Goal: Information Seeking & Learning: Learn about a topic

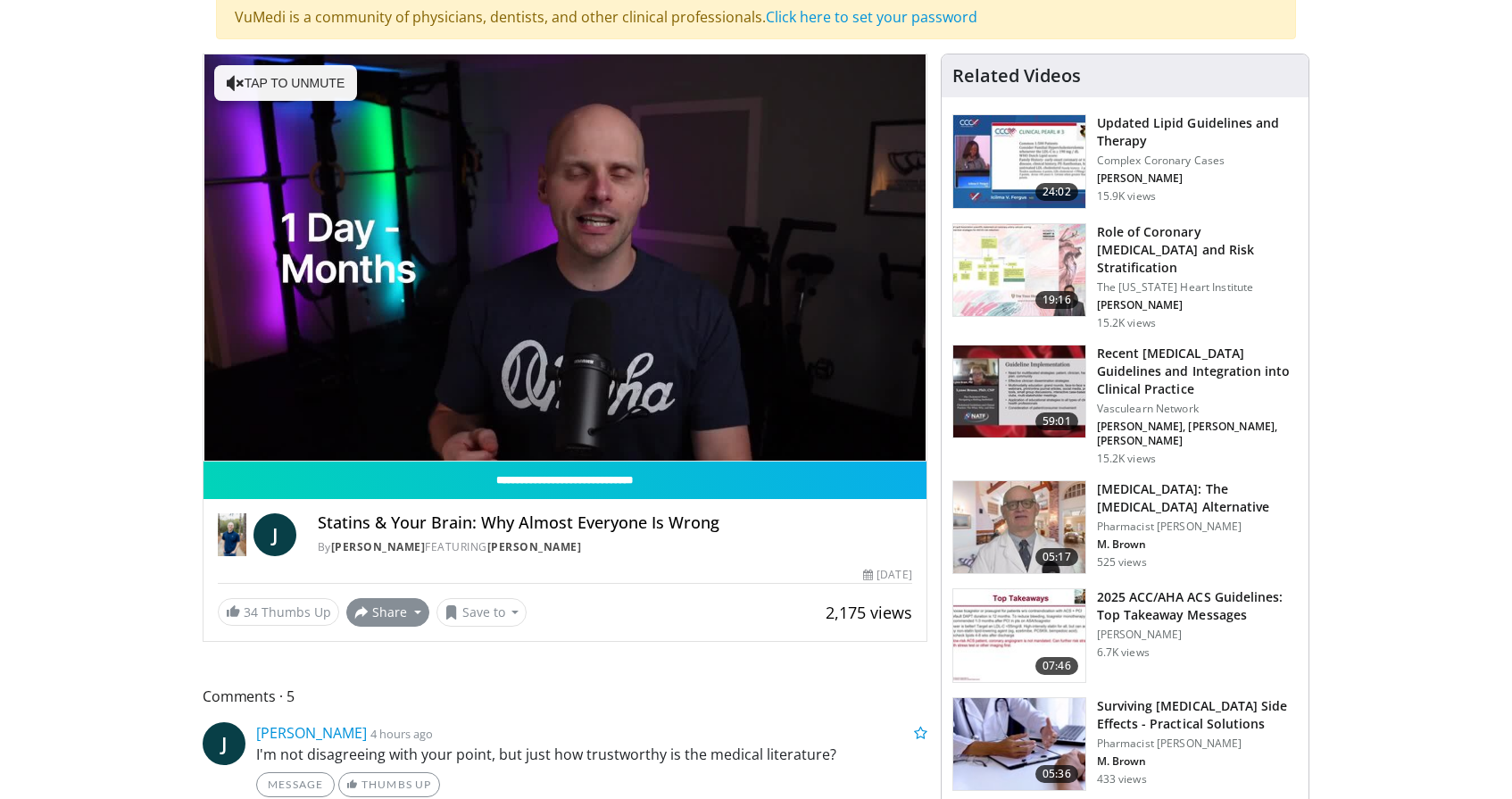
scroll to position [144, 0]
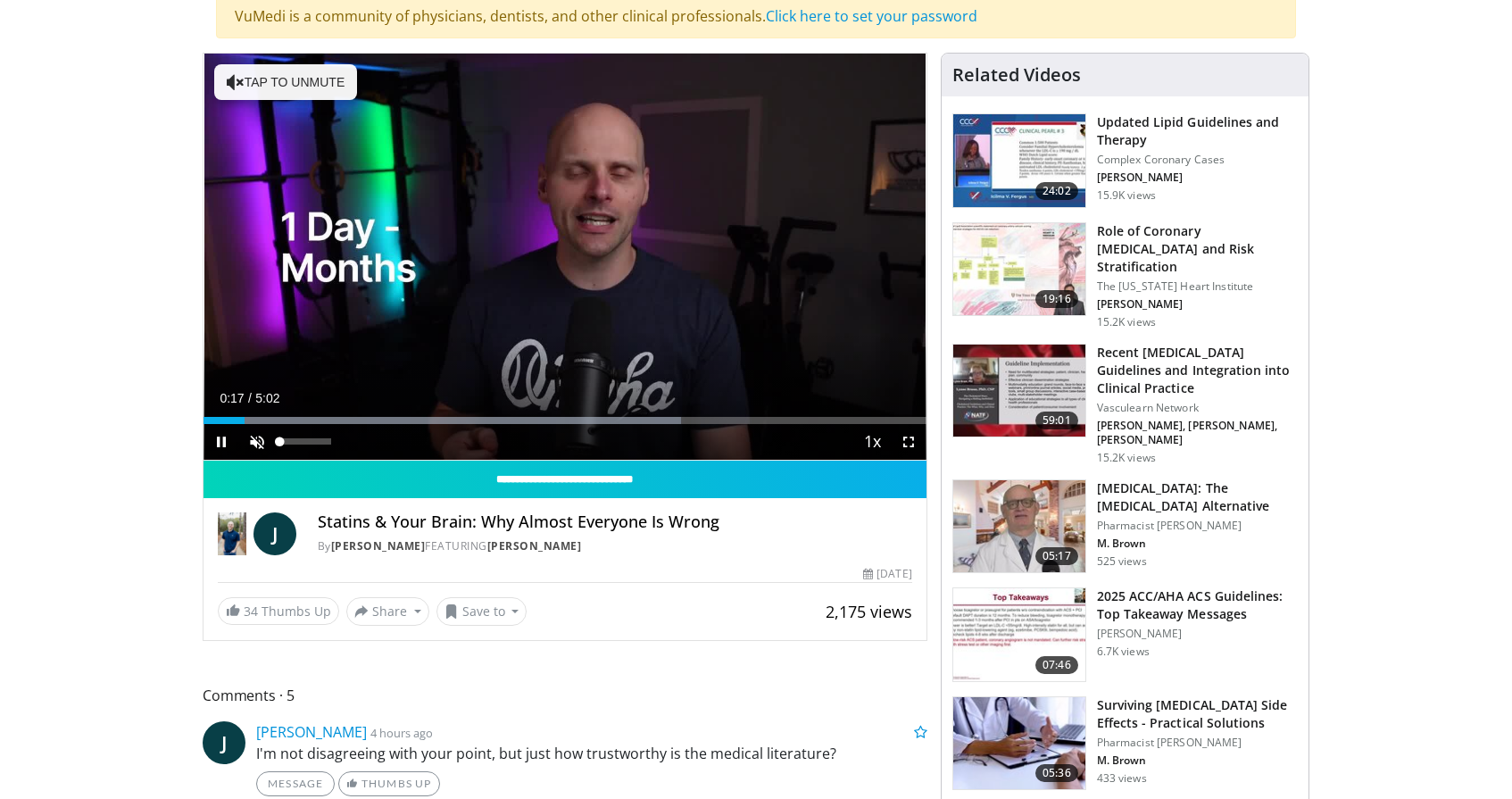
click at [252, 442] on span "Video Player" at bounding box center [256, 442] width 35 height 35
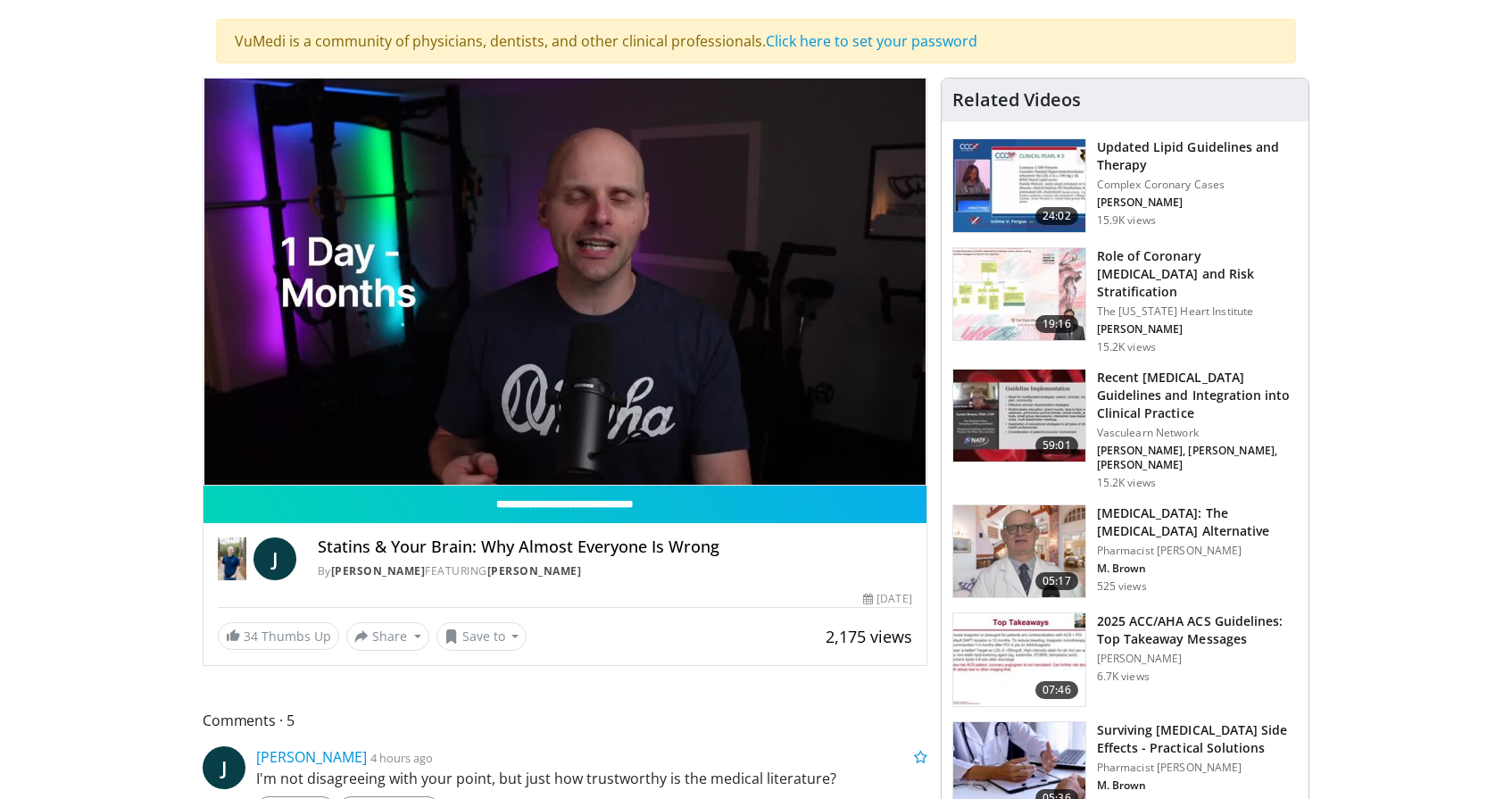
scroll to position [121, 0]
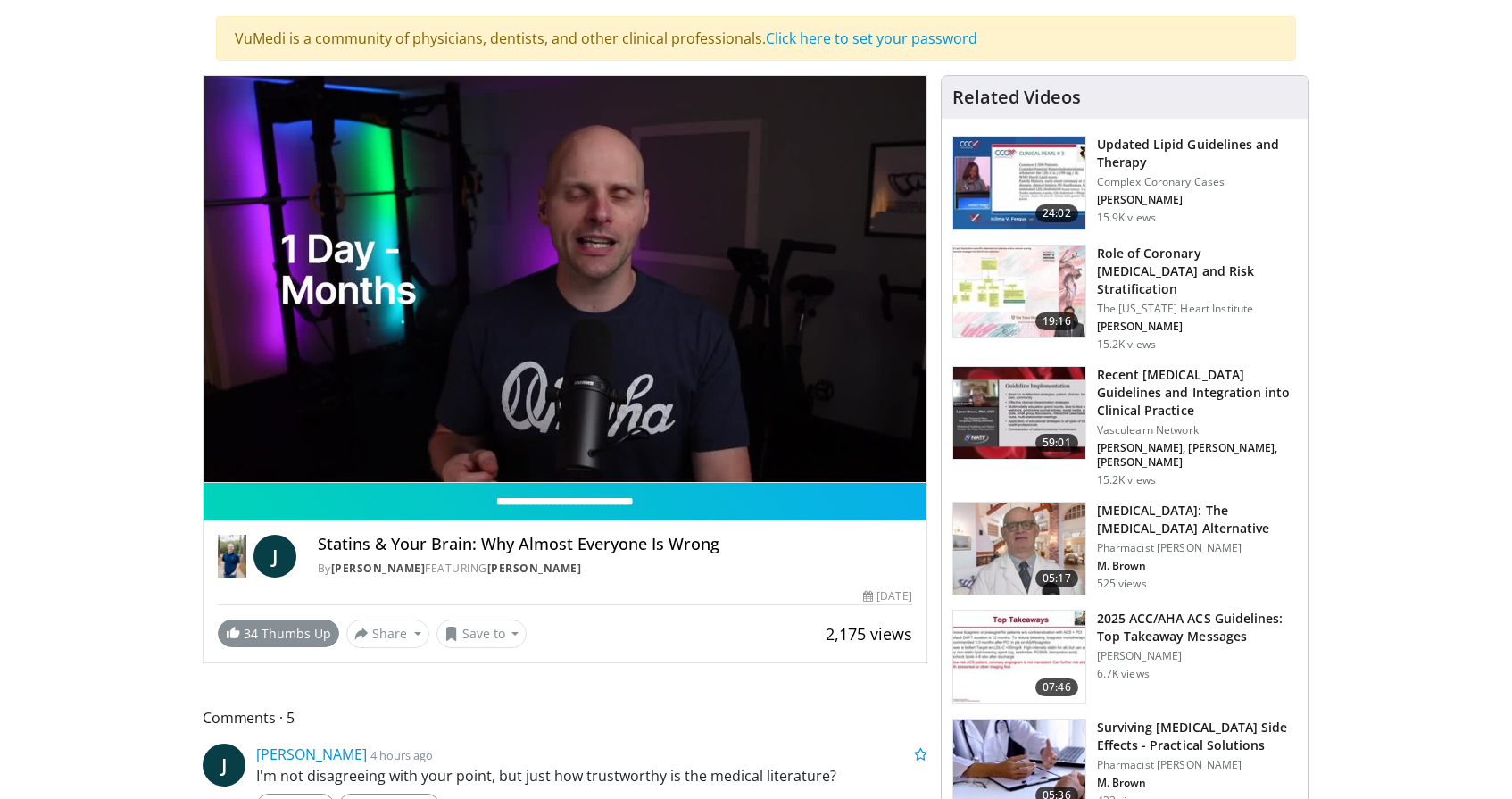
click at [247, 634] on span "34" at bounding box center [251, 633] width 14 height 17
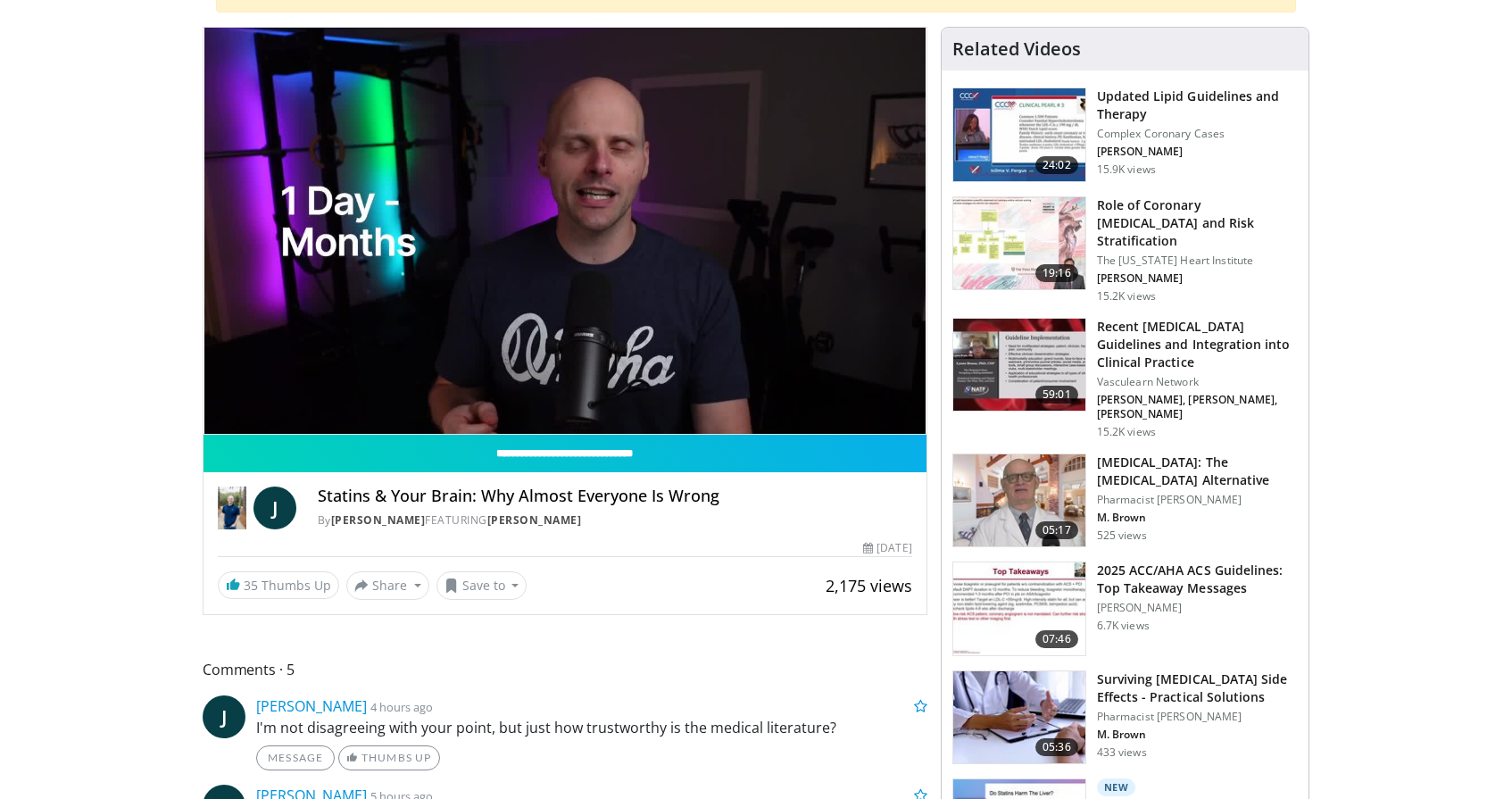
scroll to position [232, 0]
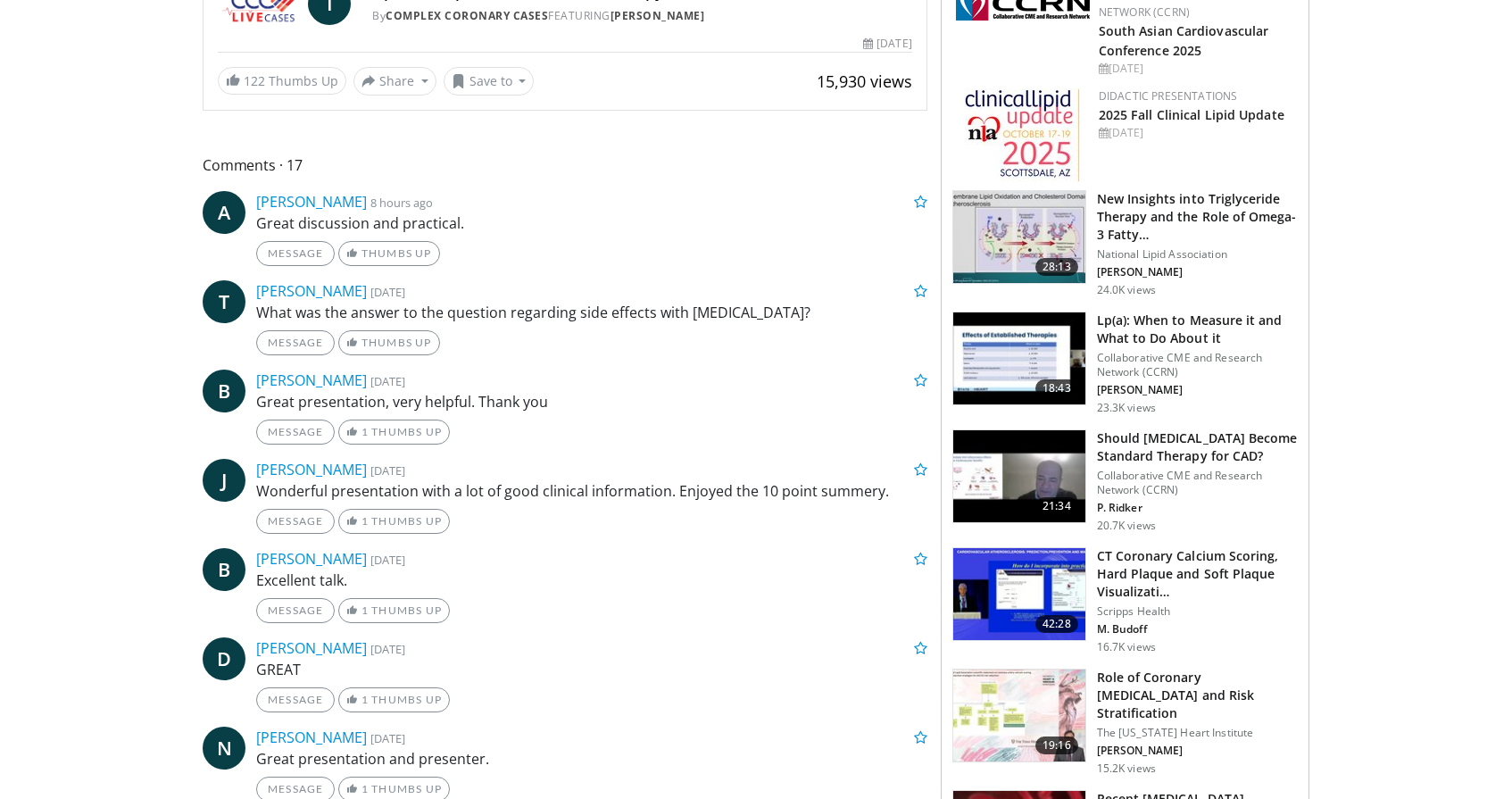
scroll to position [675, 0]
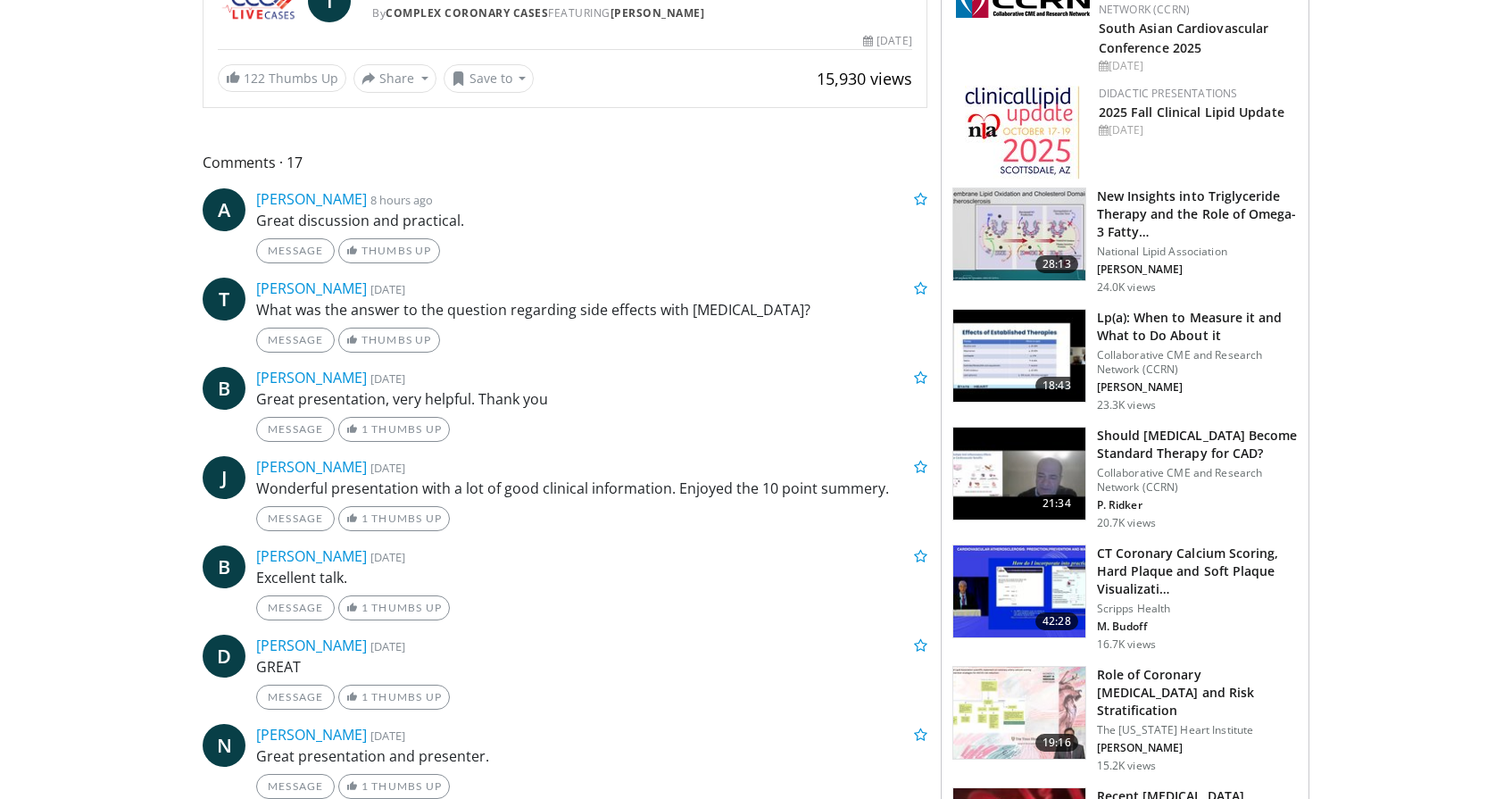
click at [1031, 224] on img at bounding box center [1020, 234] width 132 height 93
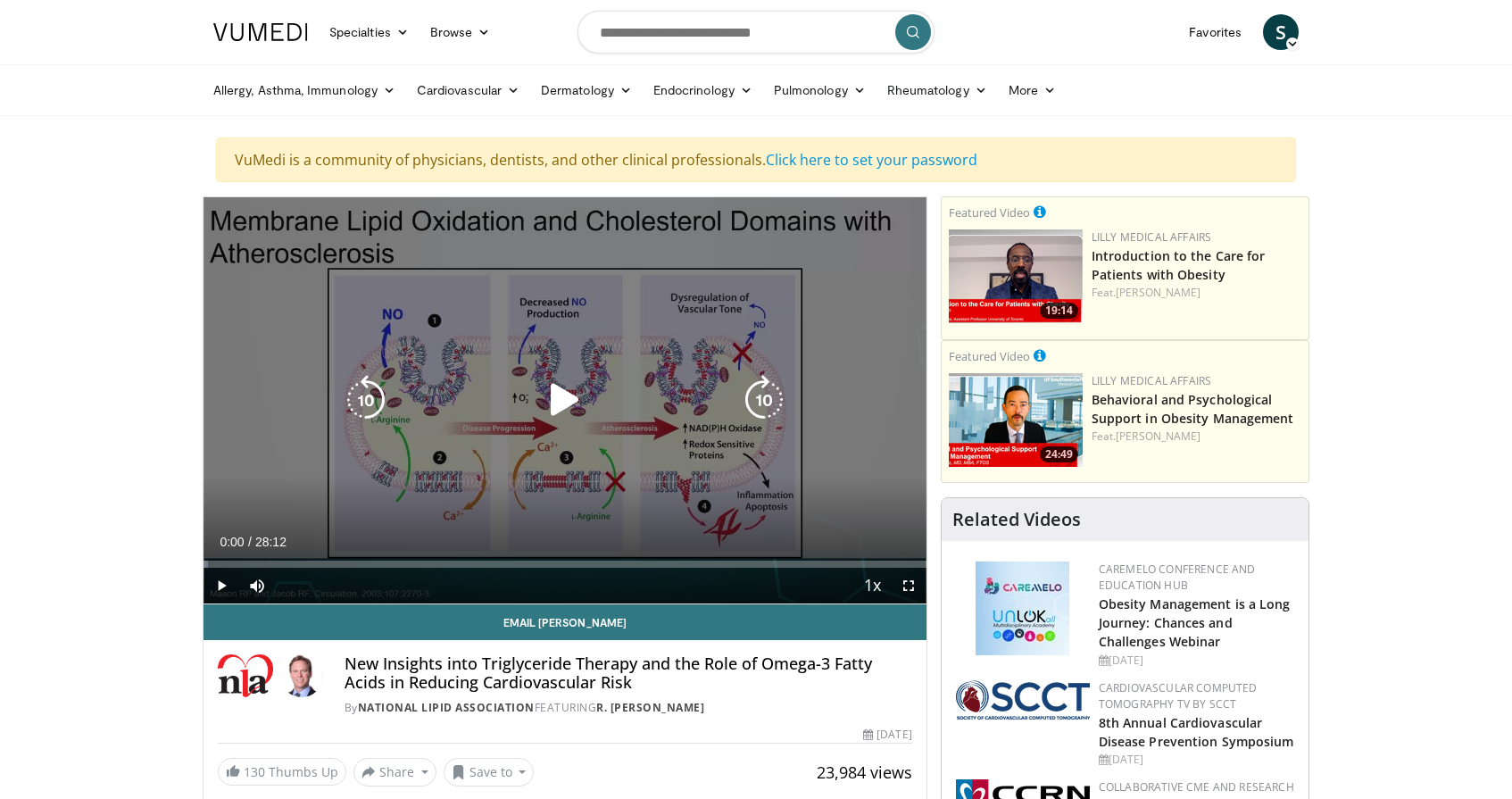
click at [549, 409] on icon "Video Player" at bounding box center [565, 399] width 50 height 50
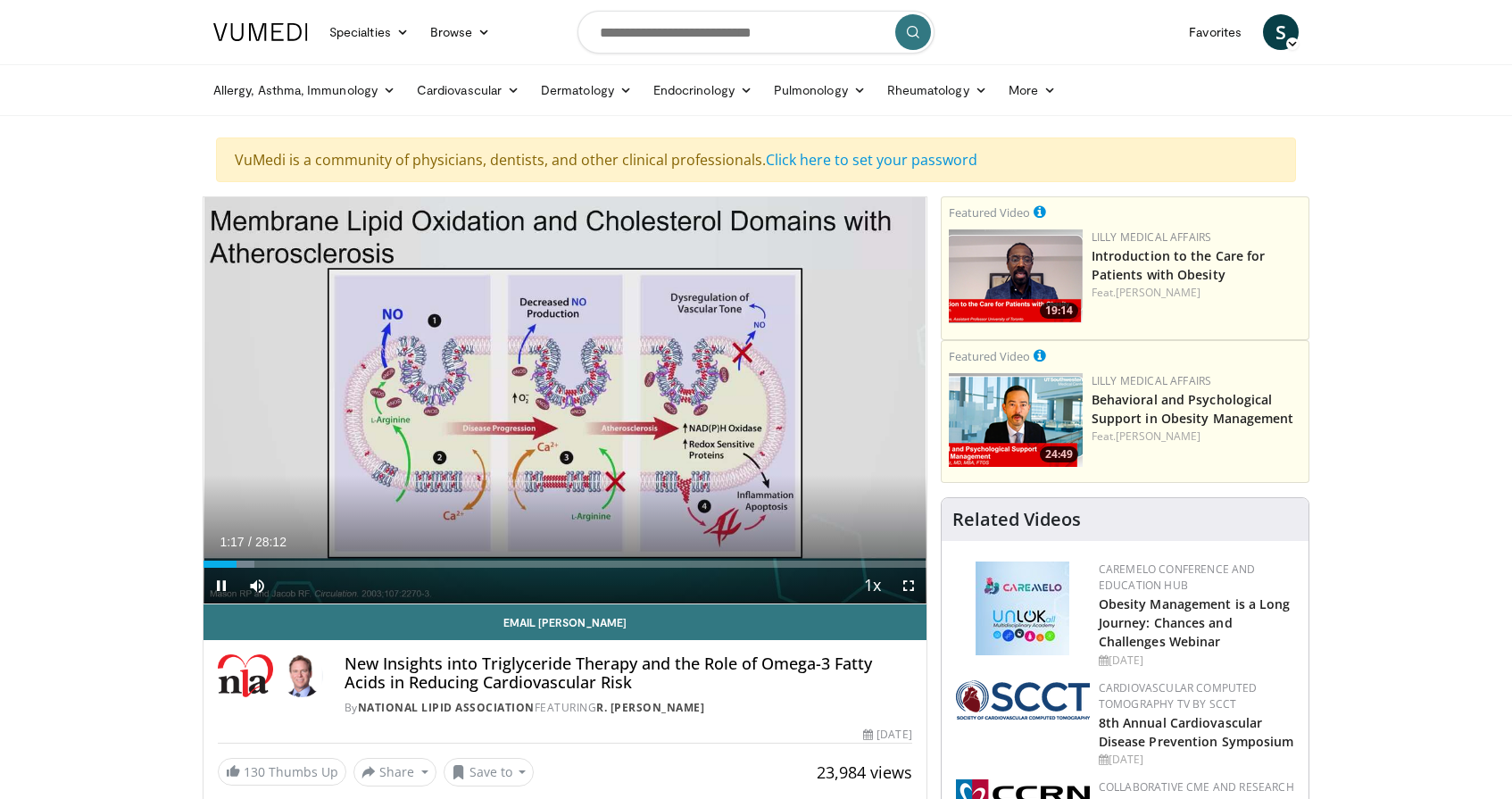
click at [909, 586] on span "Video Player" at bounding box center [908, 585] width 35 height 35
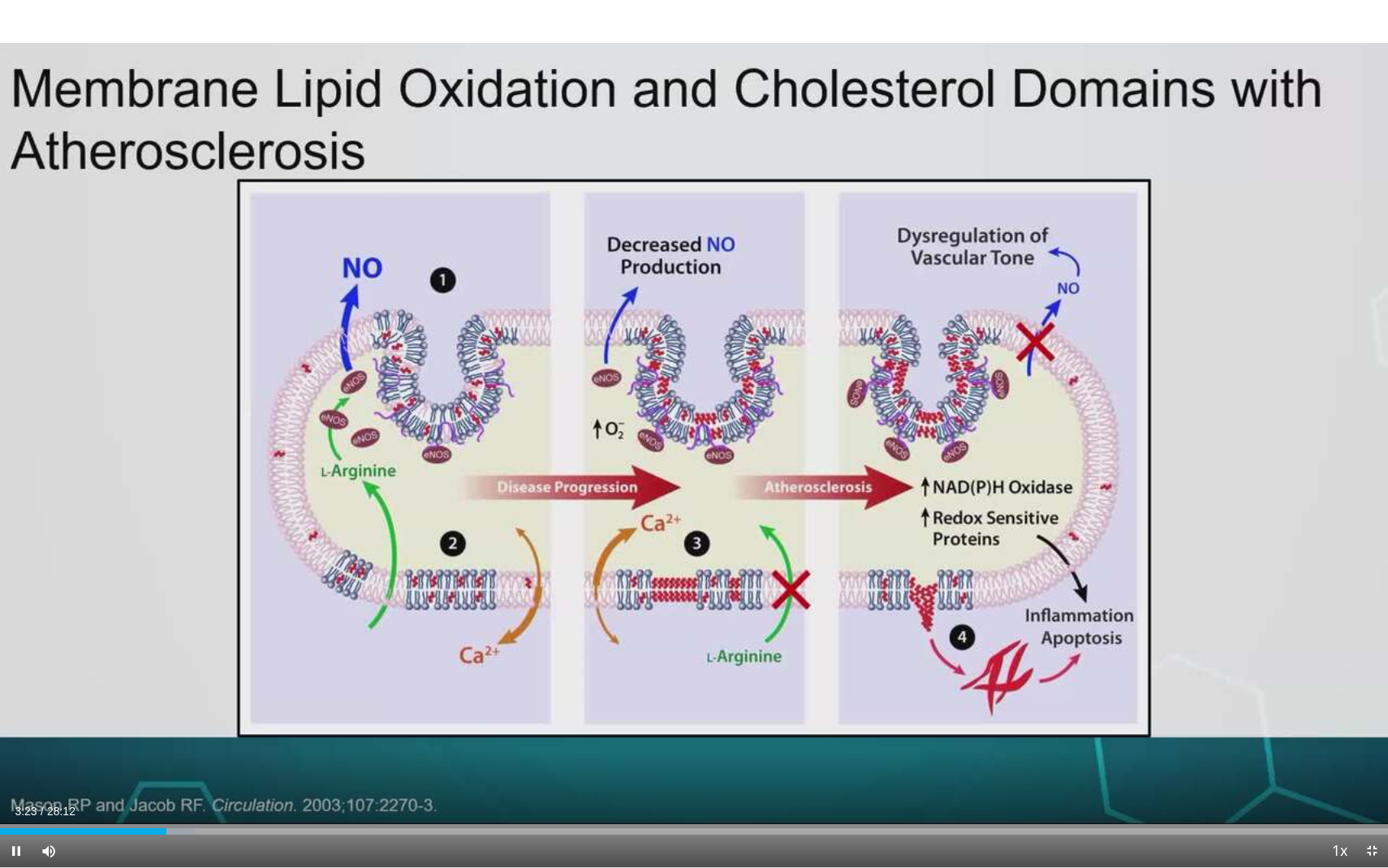
click at [1374, 726] on span "Video Player" at bounding box center [1372, 850] width 32 height 32
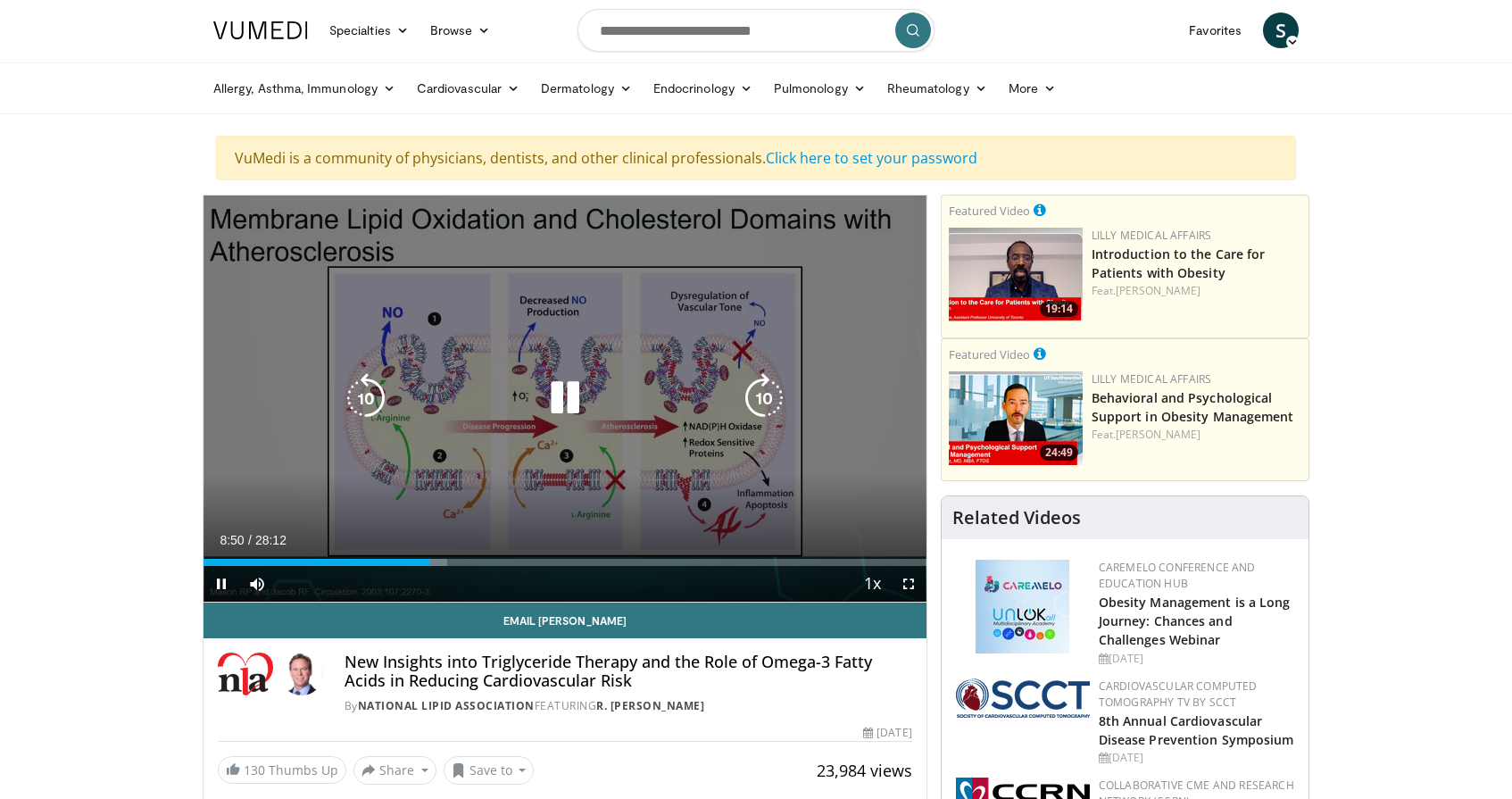
scroll to position [3, 0]
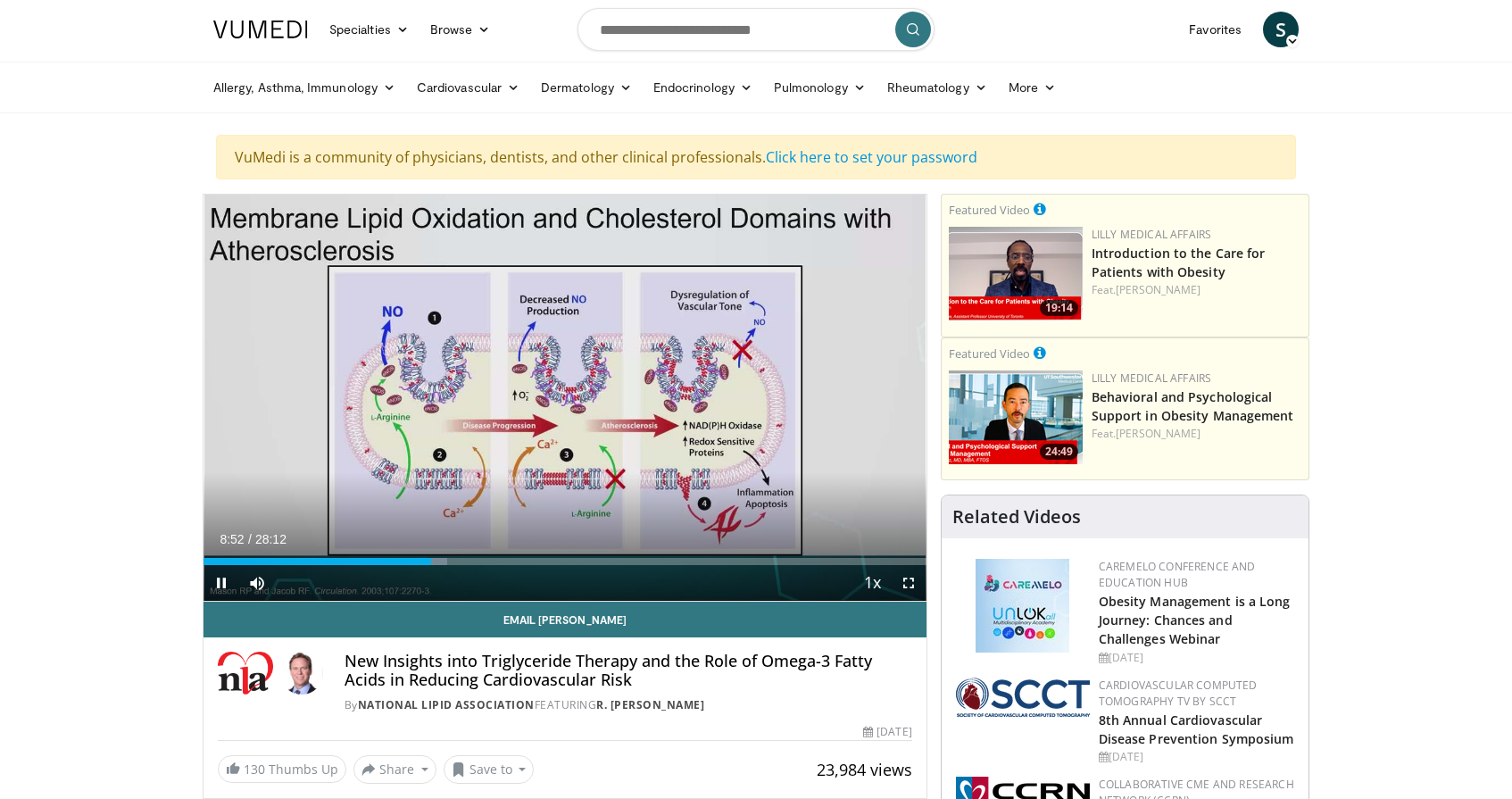
click at [903, 576] on span "Video Player" at bounding box center [908, 582] width 35 height 35
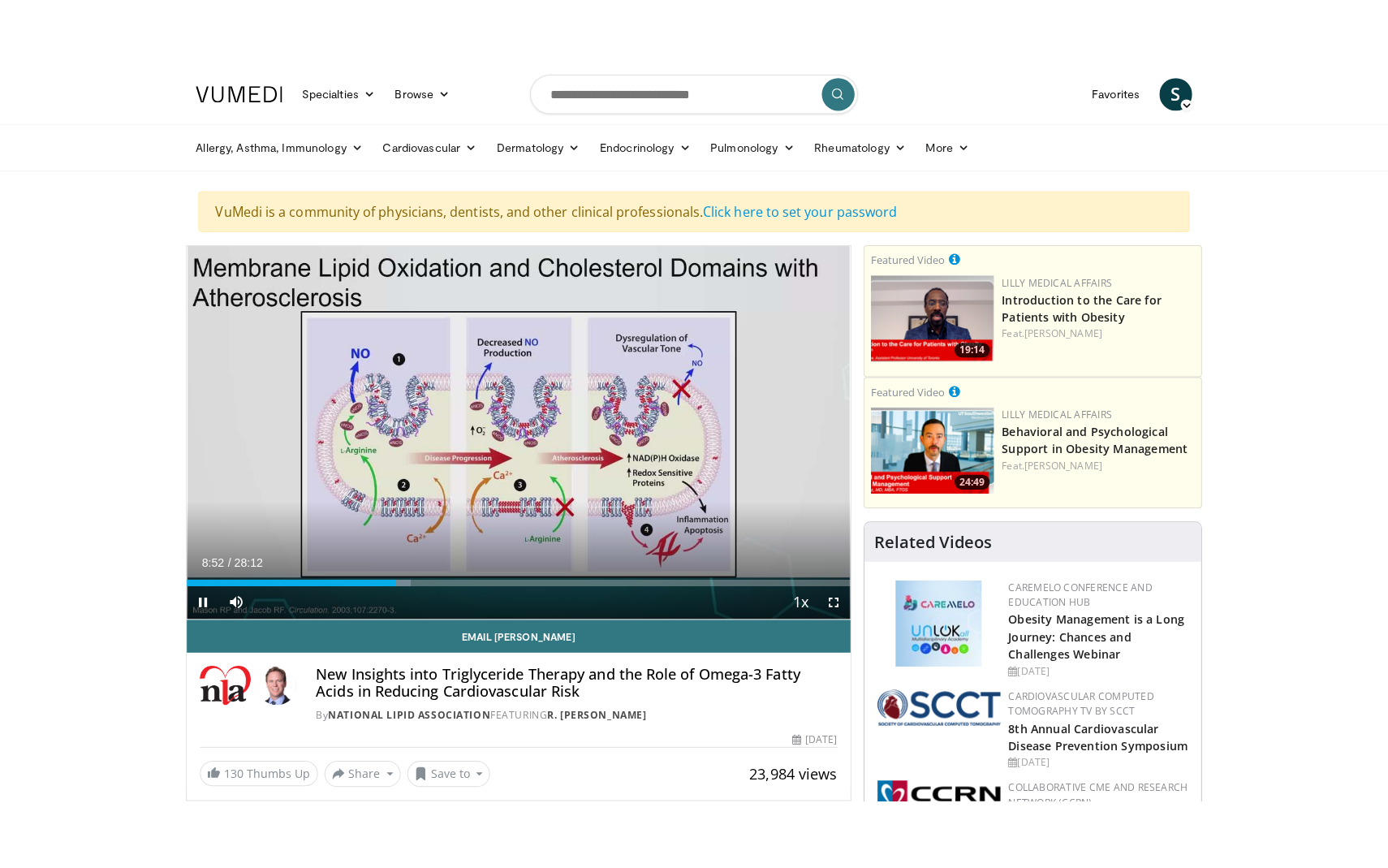
scroll to position [0, 0]
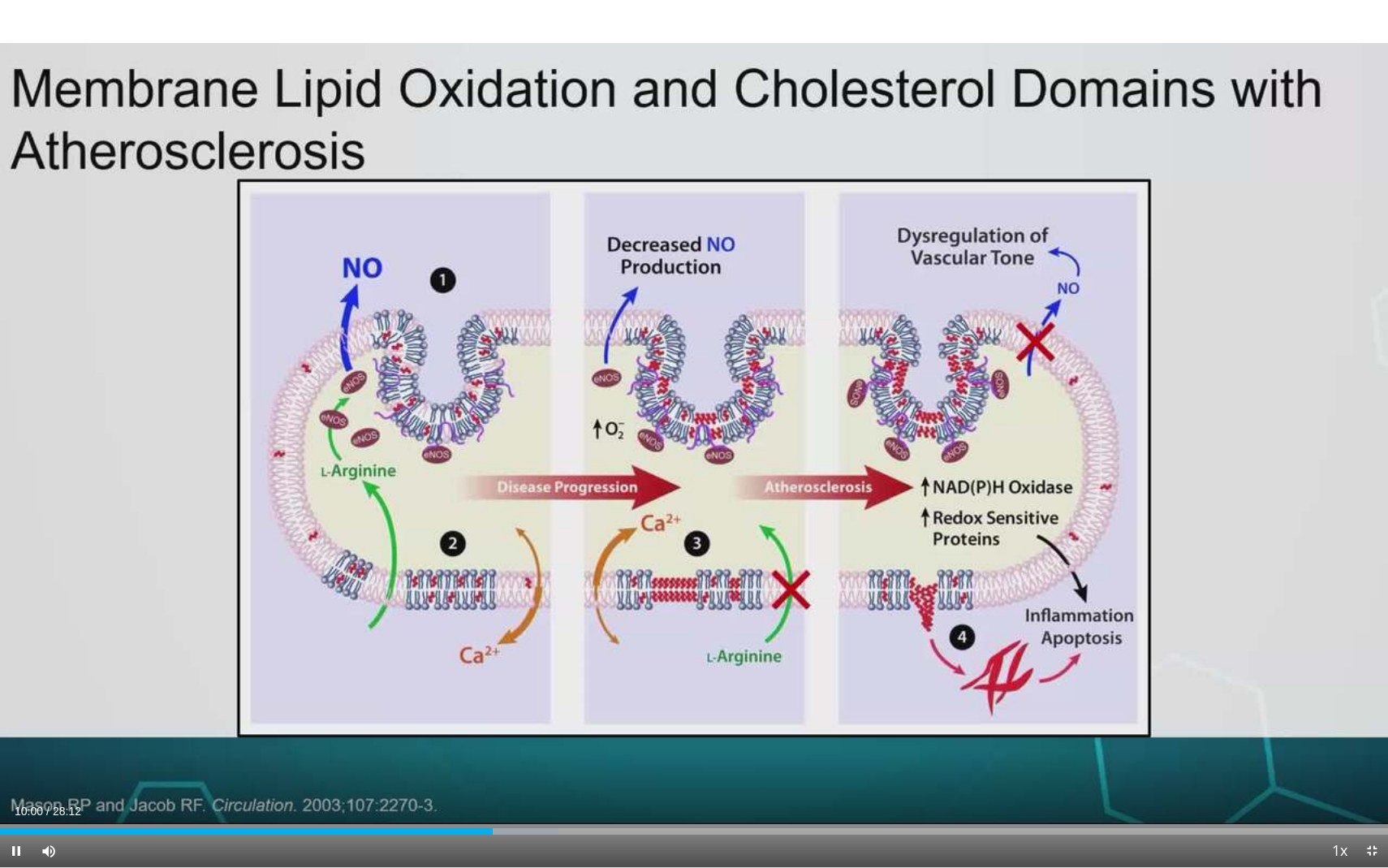
click at [1371, 726] on span "Video Player" at bounding box center [1372, 850] width 32 height 32
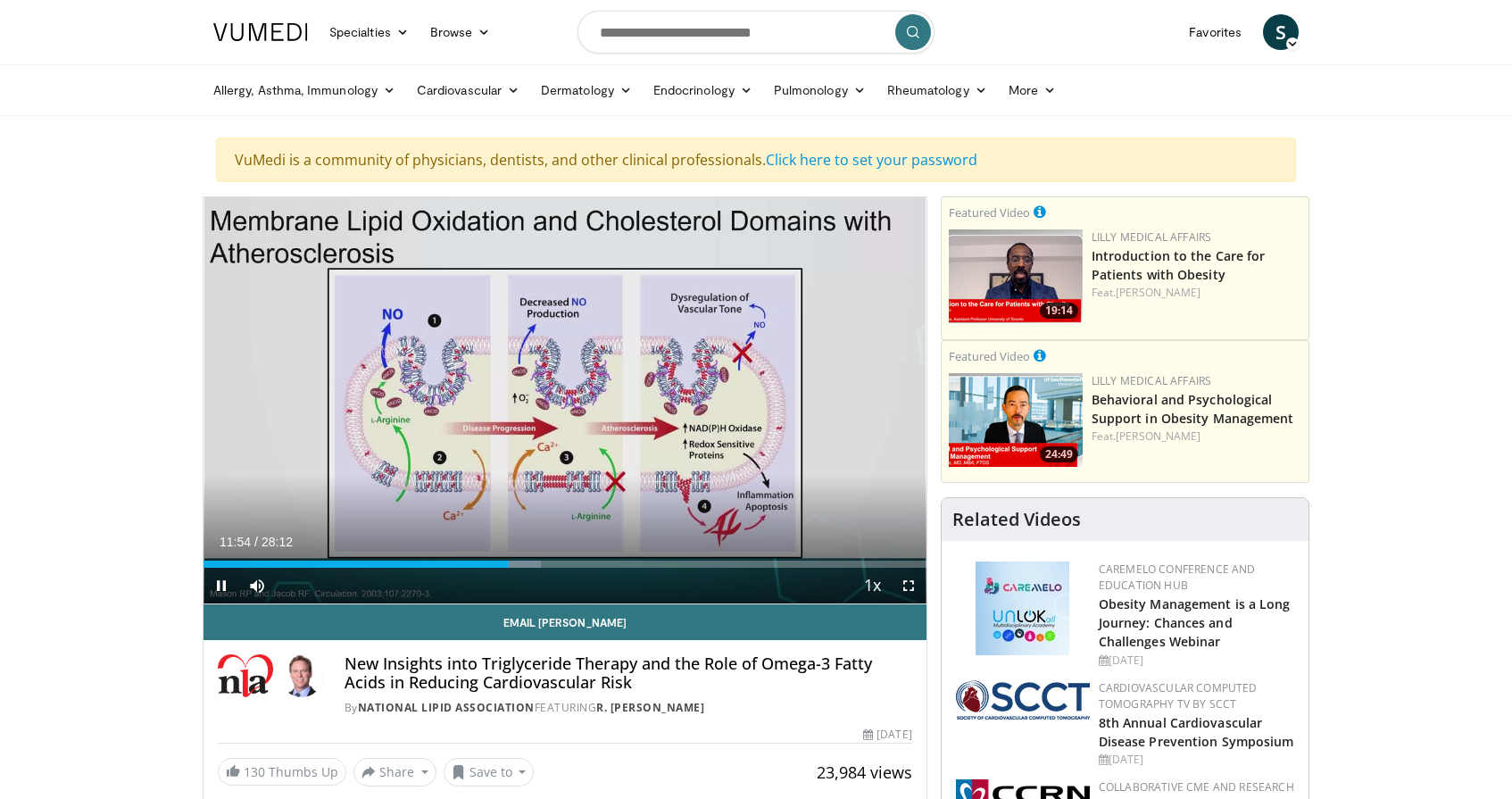
click at [910, 590] on span "Video Player" at bounding box center [908, 585] width 35 height 35
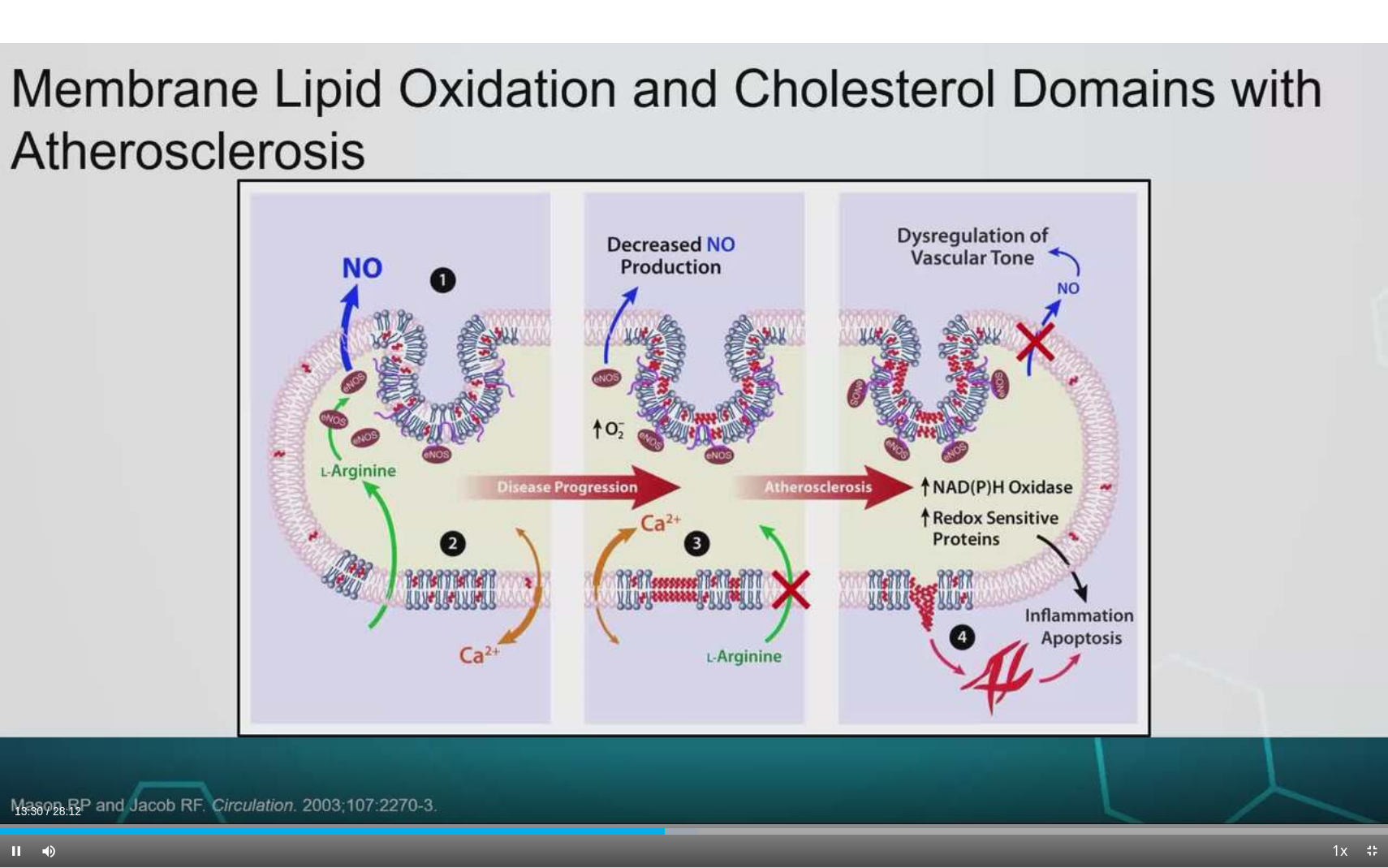
click at [12, 726] on span "Video Player" at bounding box center [16, 850] width 32 height 32
click at [1373, 726] on span "Video Player" at bounding box center [1372, 850] width 32 height 32
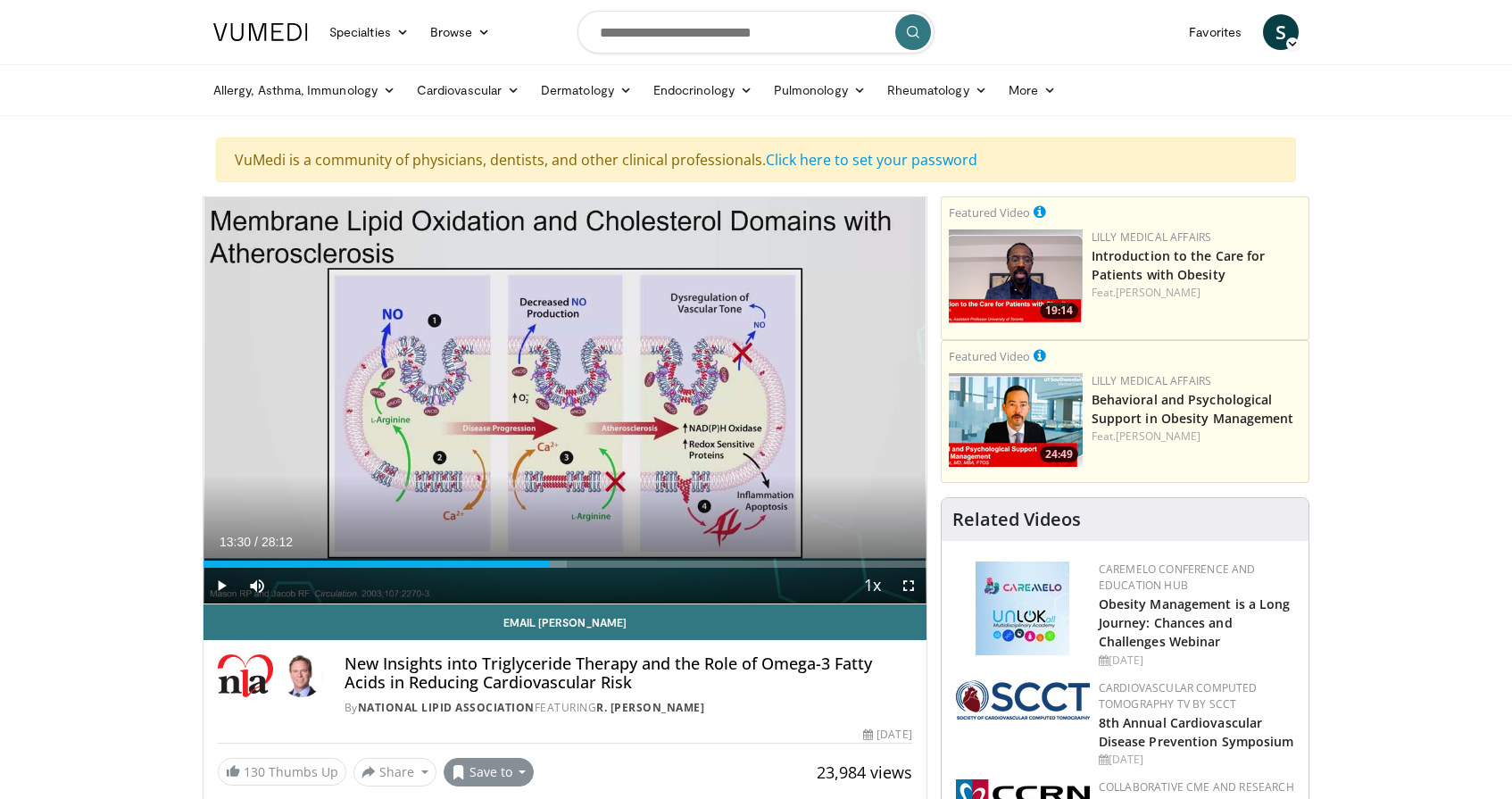
click at [512, 767] on button "Save to" at bounding box center [489, 773] width 91 height 29
click at [513, 692] on span "Add to Favorites" at bounding box center [520, 692] width 109 height 20
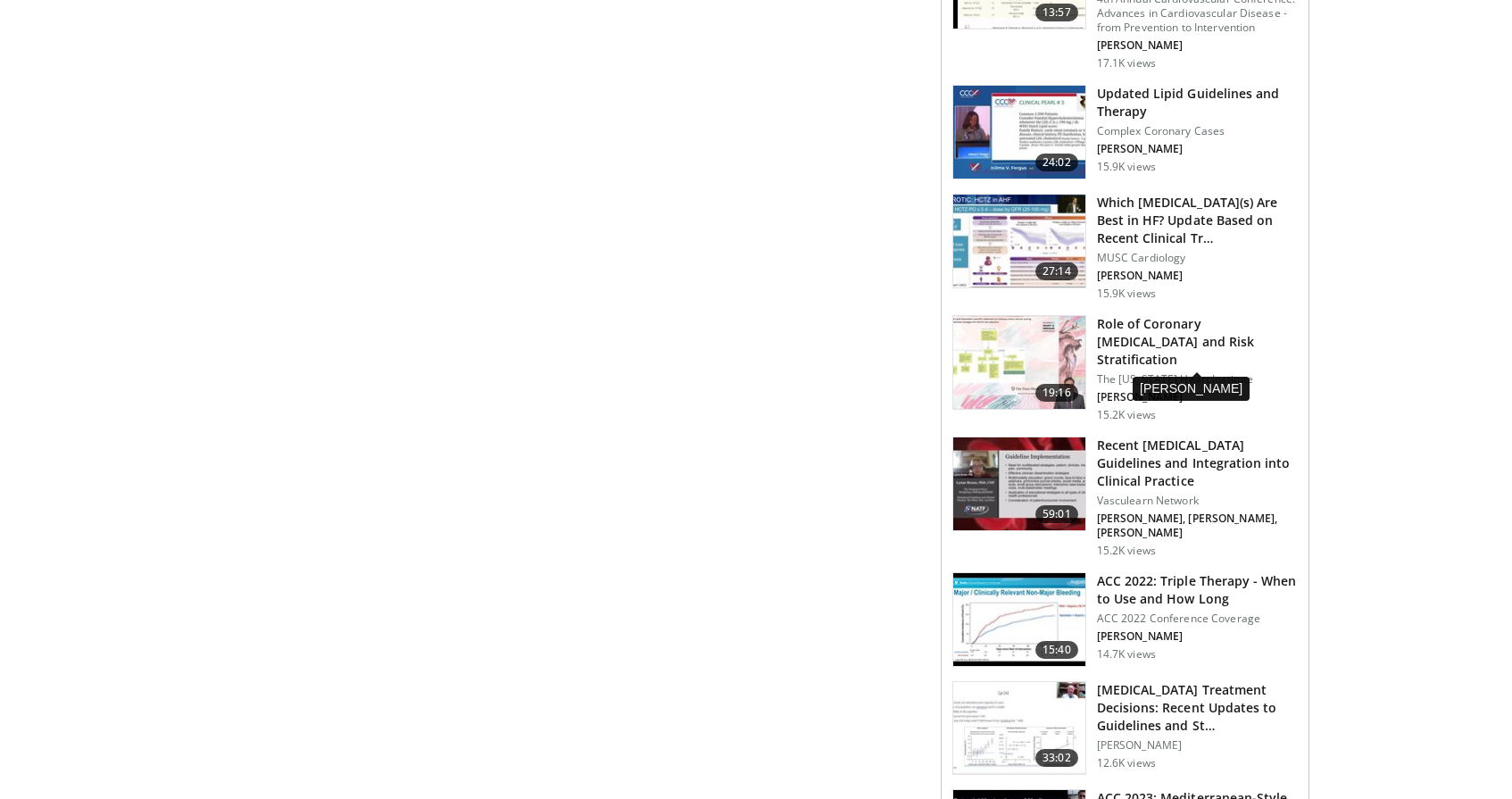
scroll to position [2041, 0]
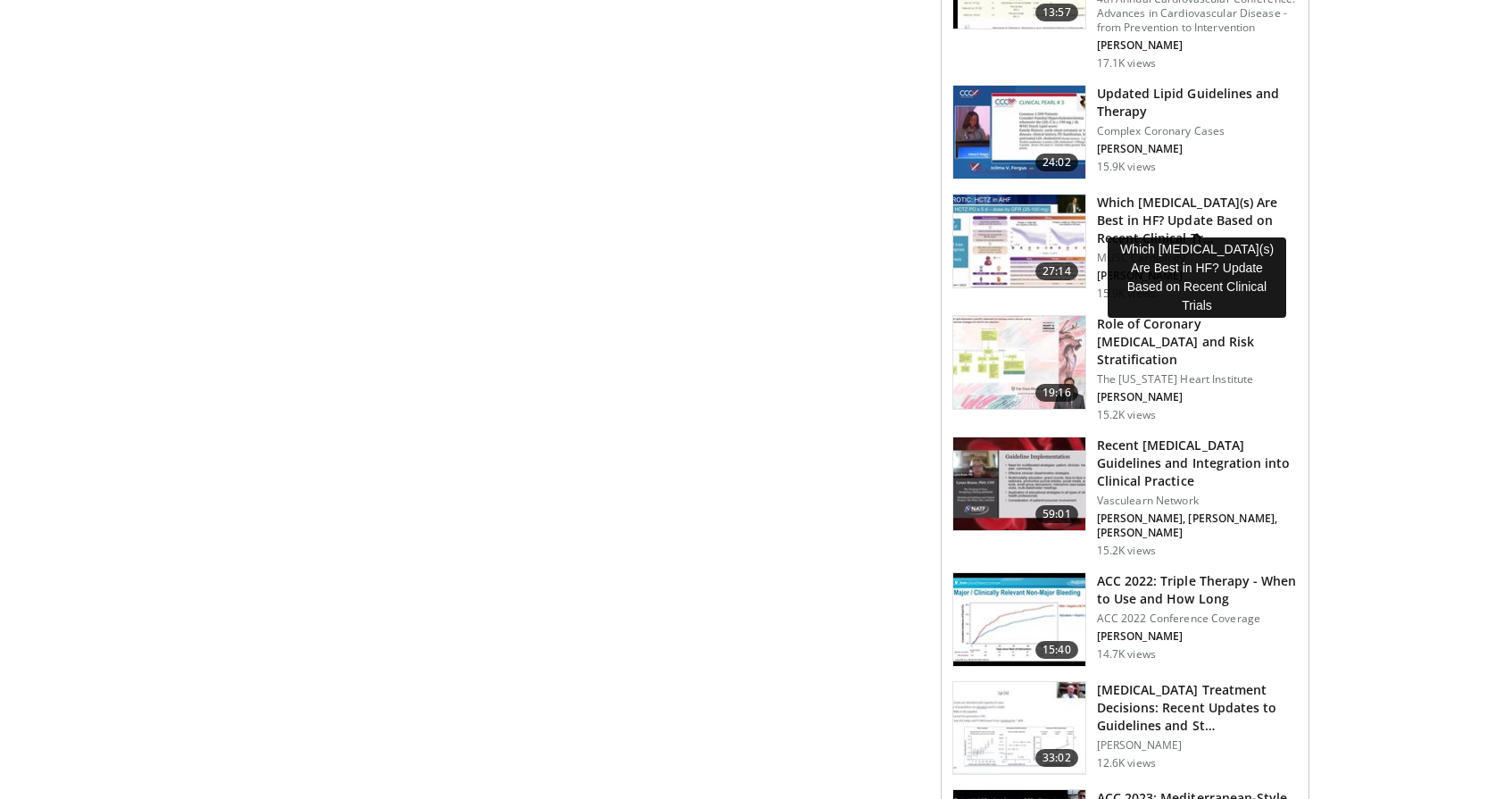
click at [1185, 194] on h3 "Which Diuretic(s) Are Best in HF? Update Based on Recent Clinical Tr…" at bounding box center [1197, 220] width 201 height 53
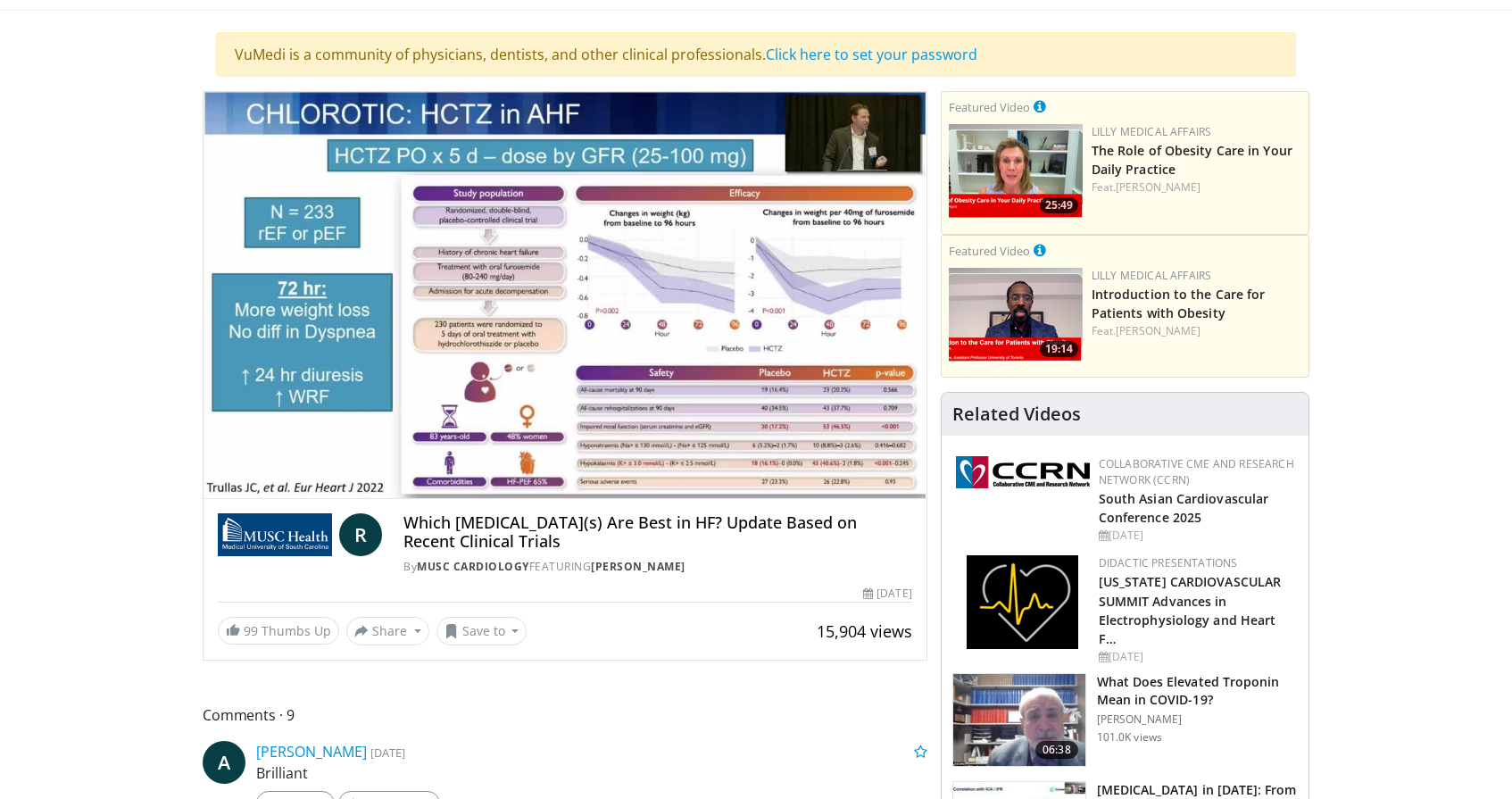
scroll to position [105, 0]
click at [480, 633] on button "Save to" at bounding box center [481, 632] width 91 height 29
click at [389, 622] on button "Share" at bounding box center [388, 632] width 83 height 29
click at [372, 671] on span at bounding box center [370, 671] width 10 height 10
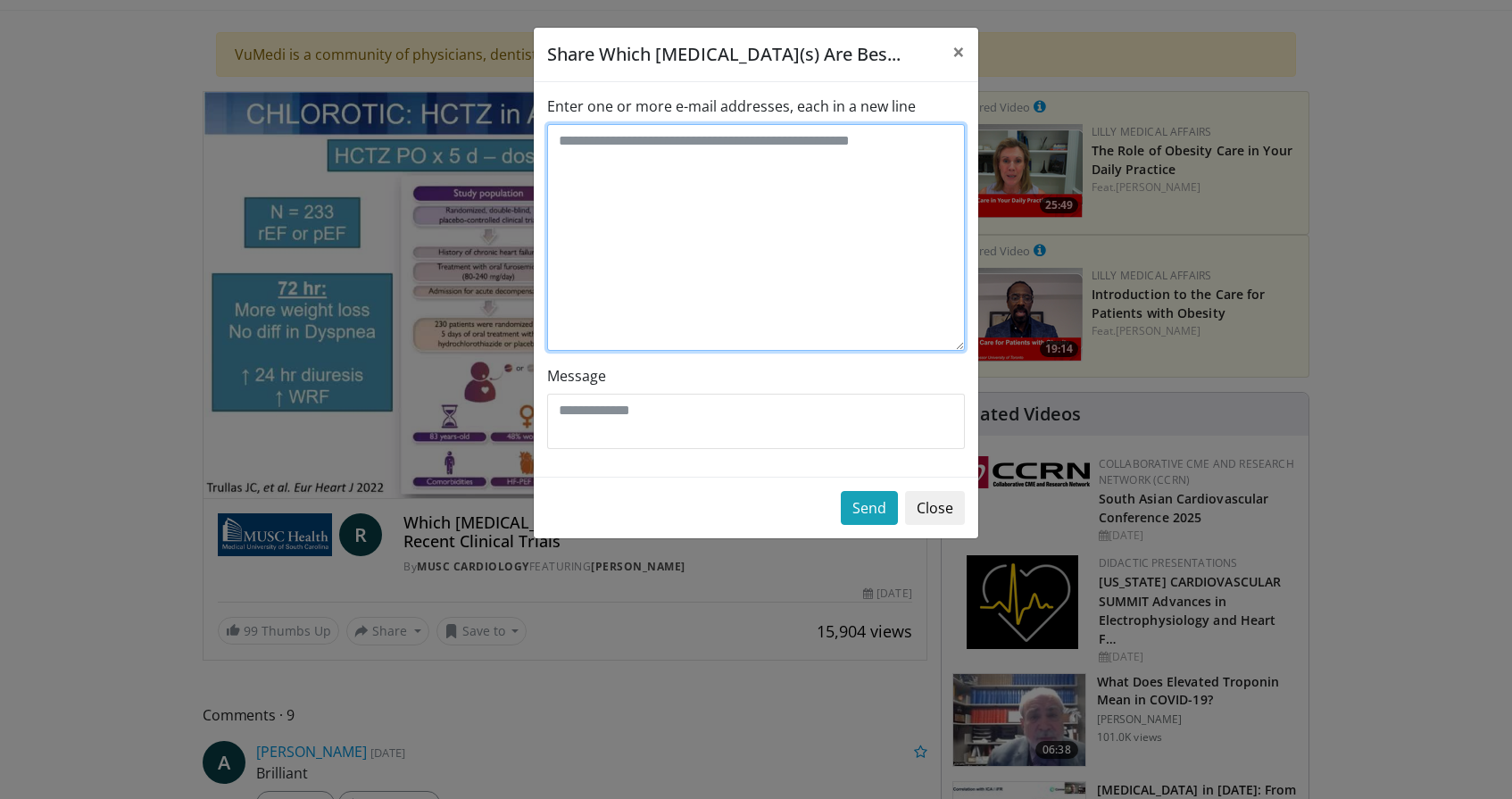
click at [689, 138] on textarea "Enter one or more e-mail addresses, each in a new line" at bounding box center [756, 237] width 418 height 227
type textarea "**********"
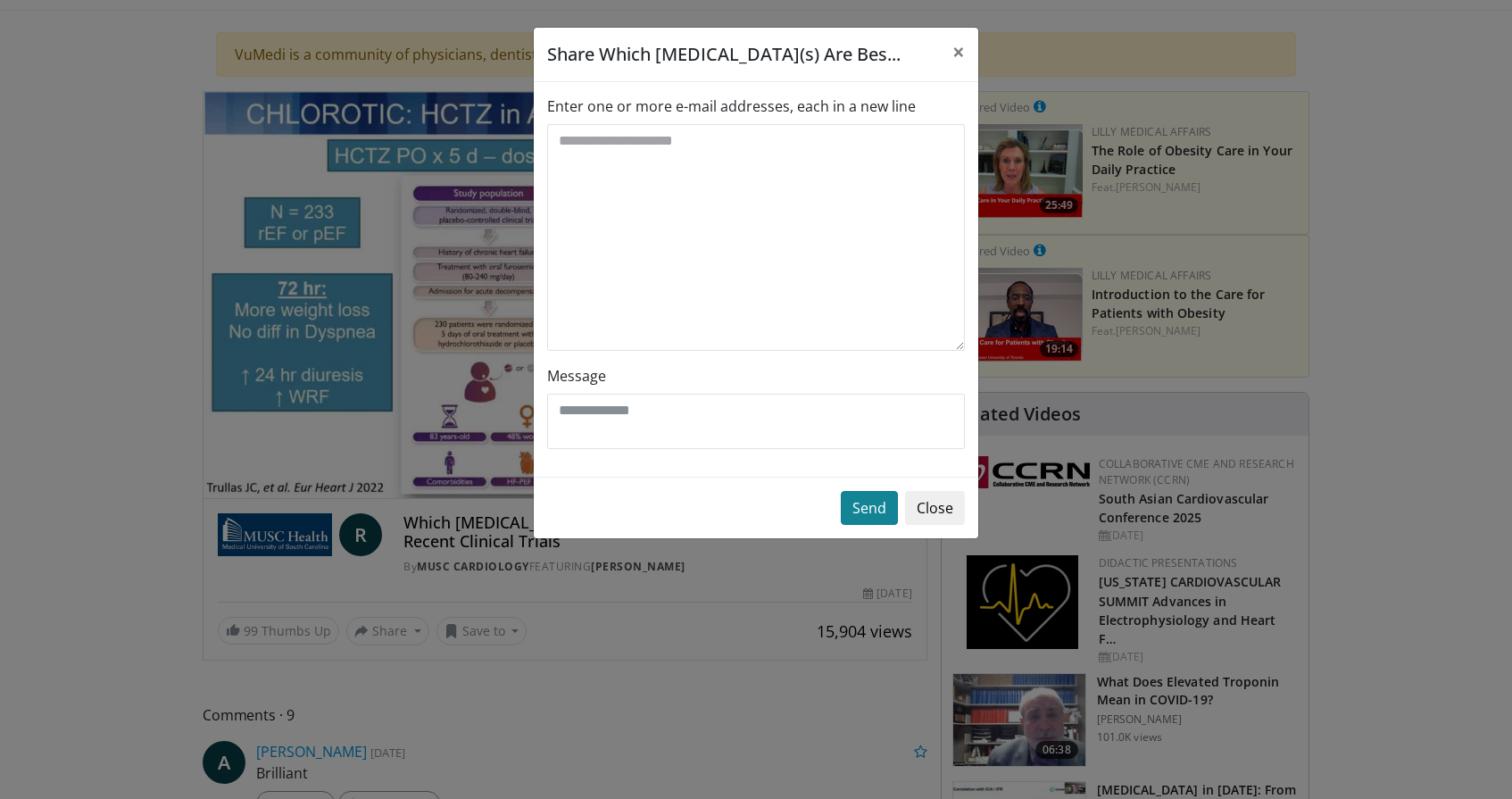
click at [859, 502] on button "Send" at bounding box center [869, 508] width 57 height 33
type textarea "*********"
click at [870, 513] on button "Send" at bounding box center [869, 508] width 57 height 33
